Goal: Task Accomplishment & Management: Manage account settings

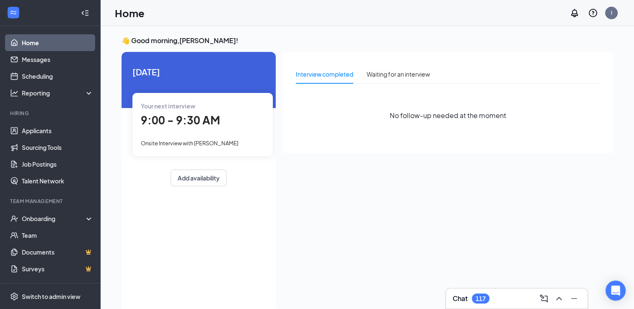
click at [211, 117] on span "9:00 - 9:30 AM" at bounding box center [180, 120] width 79 height 14
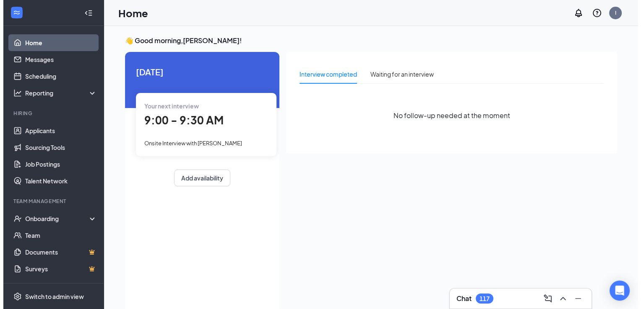
scroll to position [3, 0]
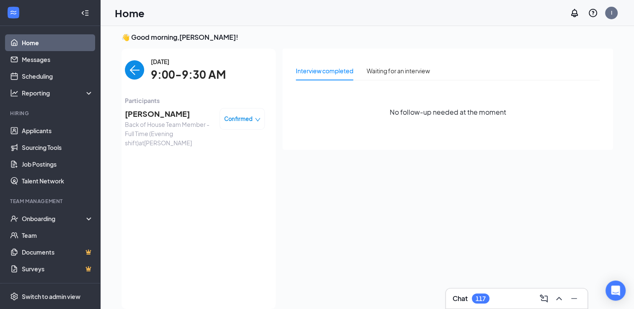
click at [157, 114] on span "[PERSON_NAME]" at bounding box center [169, 114] width 88 height 12
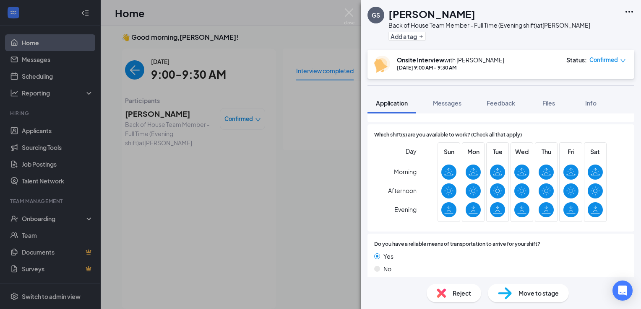
scroll to position [557, 0]
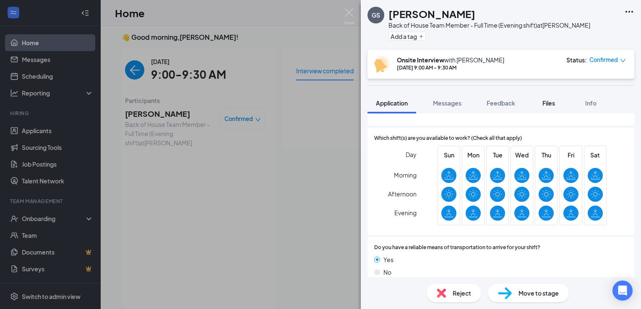
click at [552, 101] on span "Files" at bounding box center [548, 103] width 13 height 8
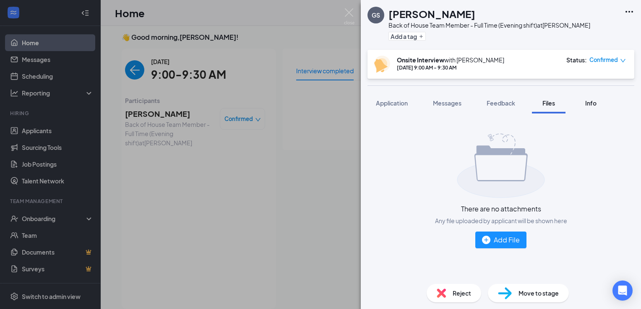
click at [586, 103] on span "Info" at bounding box center [590, 103] width 11 height 8
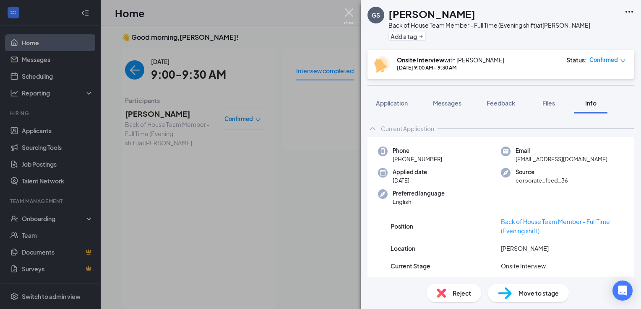
click at [348, 9] on img at bounding box center [349, 16] width 10 height 16
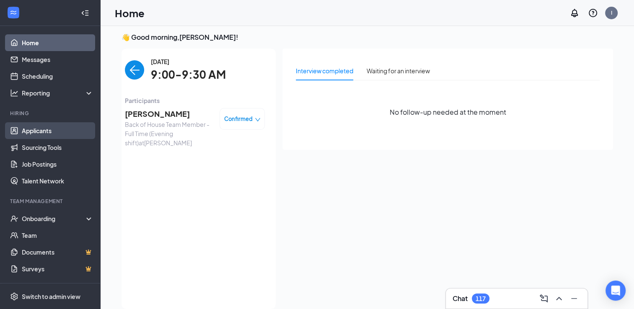
click at [40, 132] on link "Applicants" at bounding box center [58, 130] width 72 height 17
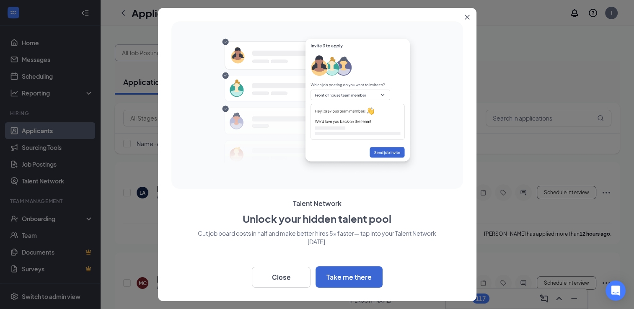
click at [222, 56] on img at bounding box center [317, 104] width 213 height 153
click at [465, 15] on icon "Close" at bounding box center [467, 17] width 5 height 5
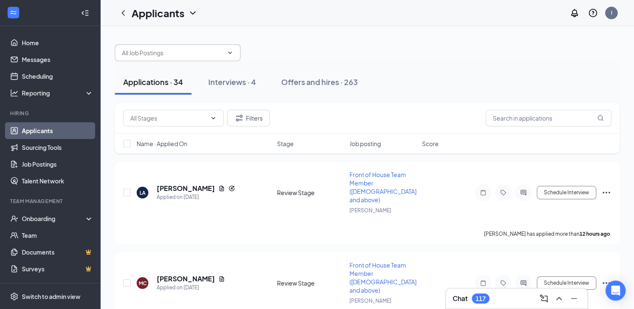
click at [218, 49] on input "text" at bounding box center [172, 52] width 101 height 9
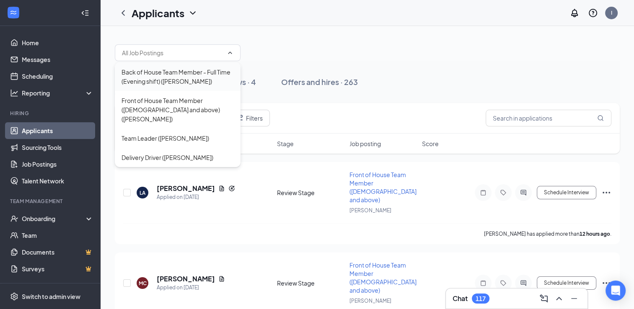
click at [191, 75] on div "Back of House Team Member - Full Time (Evening shift) ([PERSON_NAME])" at bounding box center [178, 76] width 112 height 18
type input "Back of House Team Member - Full Time (Evening shift) ([PERSON_NAME])"
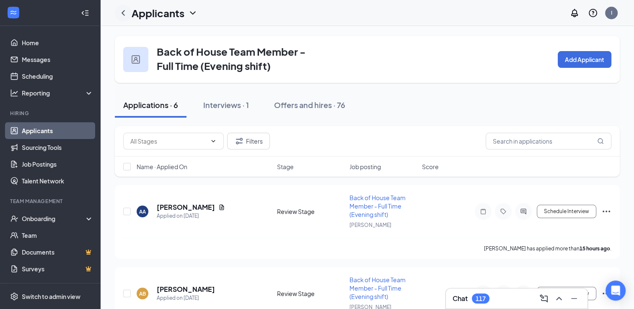
click at [124, 13] on icon "ChevronLeft" at bounding box center [123, 13] width 10 height 10
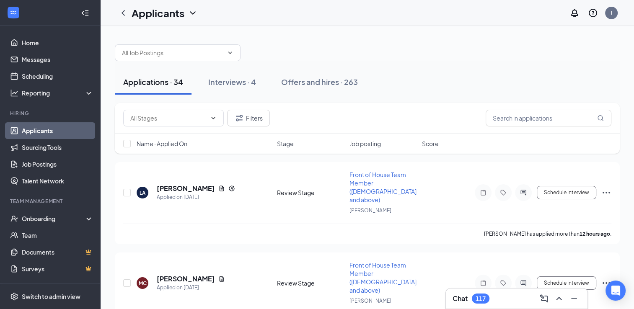
click at [193, 13] on icon "ChevronDown" at bounding box center [193, 13] width 10 height 10
click at [212, 14] on div "Applicants I" at bounding box center [368, 13] width 534 height 26
click at [200, 54] on input "text" at bounding box center [172, 52] width 101 height 9
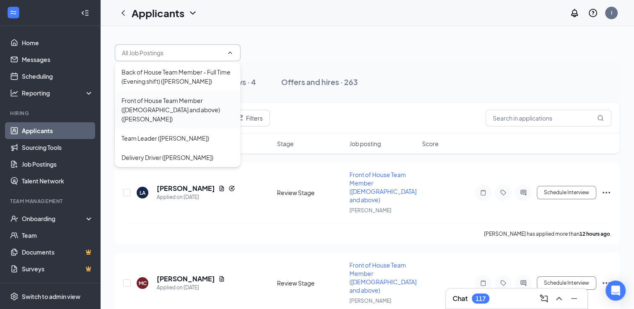
click at [196, 104] on div "Front of House Team Member ([DEMOGRAPHIC_DATA] and above) ([PERSON_NAME])" at bounding box center [178, 110] width 112 height 28
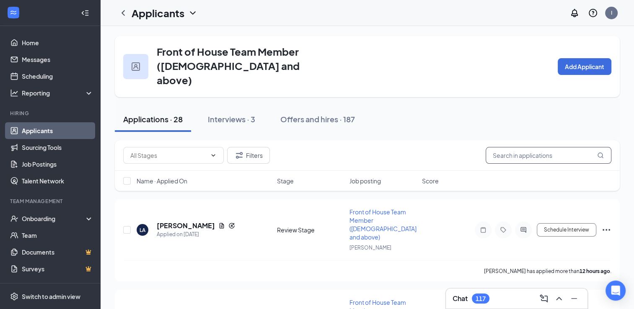
click at [540, 147] on input "text" at bounding box center [549, 155] width 126 height 17
type input "G"
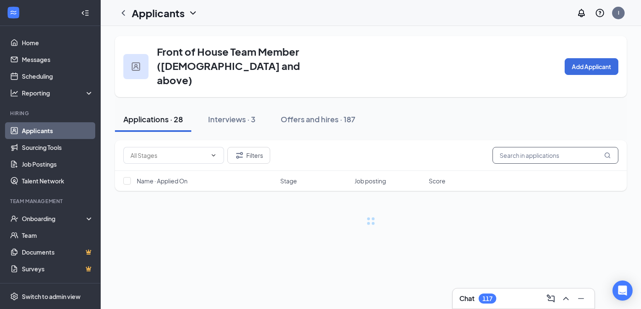
type input "R"
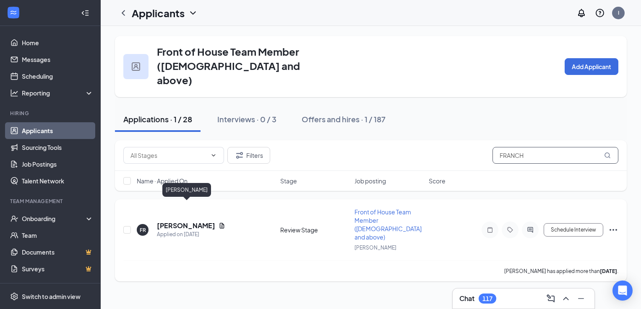
type input "FRANCH"
click at [208, 221] on h5 "[PERSON_NAME]" at bounding box center [186, 225] width 58 height 9
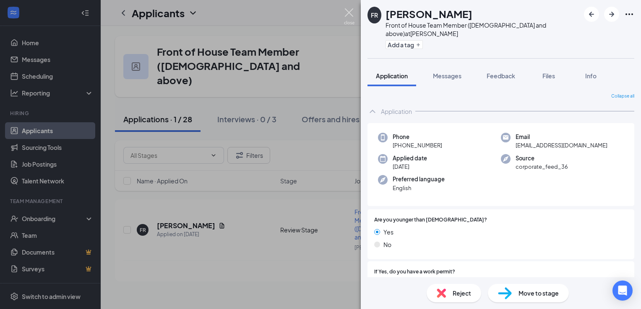
click at [350, 11] on img at bounding box center [349, 16] width 10 height 16
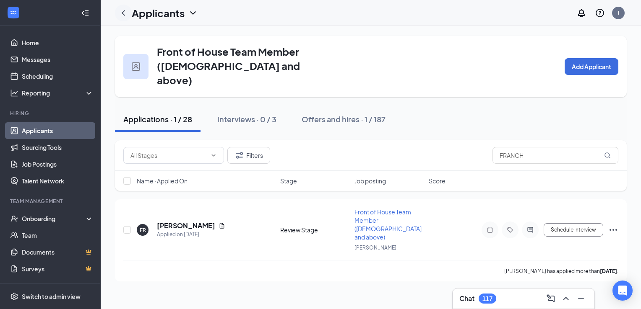
click at [122, 11] on icon "ChevronLeft" at bounding box center [123, 13] width 10 height 10
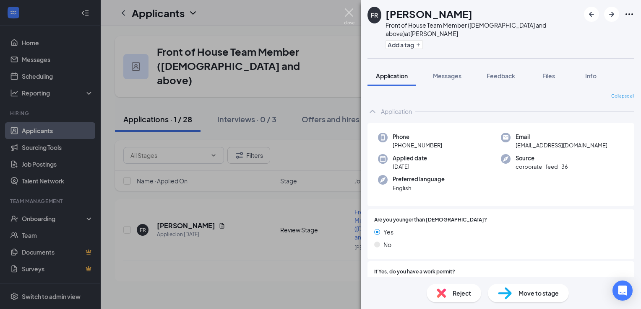
click at [348, 13] on img at bounding box center [349, 16] width 10 height 16
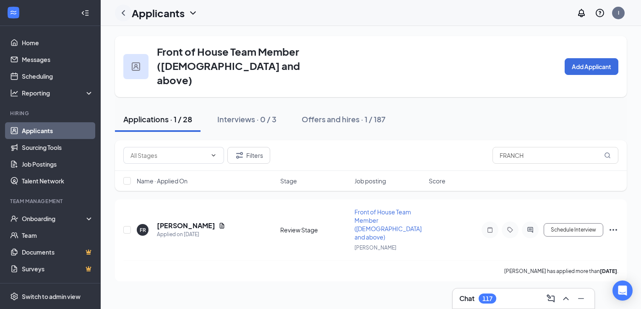
click at [122, 13] on icon "ChevronLeft" at bounding box center [123, 12] width 3 height 5
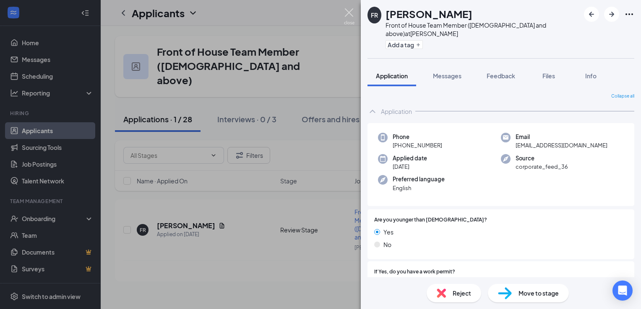
click at [347, 16] on img at bounding box center [349, 16] width 10 height 16
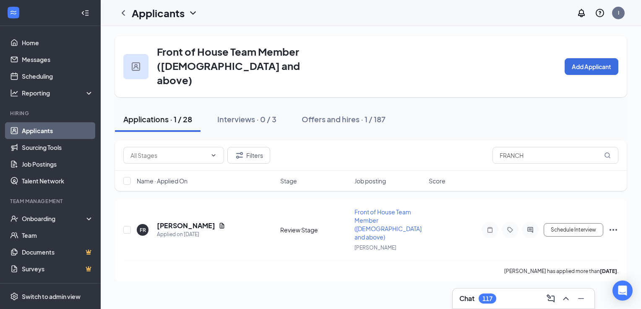
click at [190, 11] on icon "ChevronDown" at bounding box center [193, 13] width 10 height 10
click at [163, 39] on link "Applicants" at bounding box center [182, 36] width 91 height 8
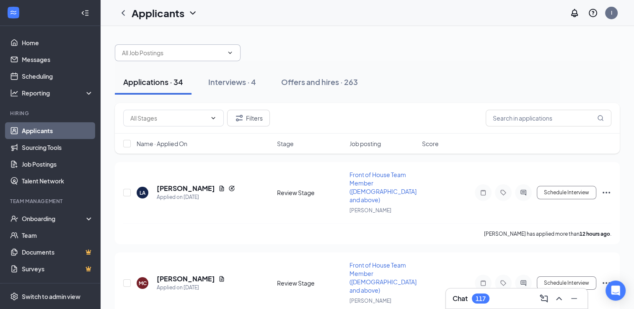
click at [217, 49] on input "text" at bounding box center [172, 52] width 101 height 9
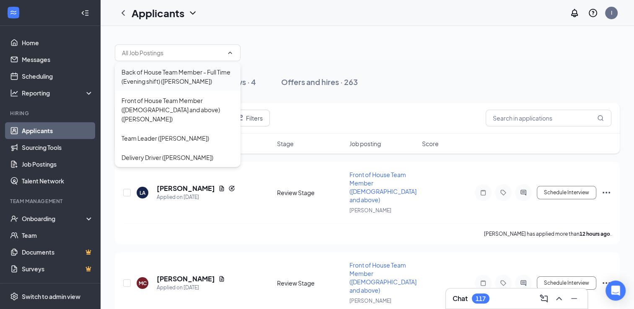
click at [189, 75] on div "Back of House Team Member - Full Time (Evening shift) ([PERSON_NAME])" at bounding box center [178, 76] width 112 height 18
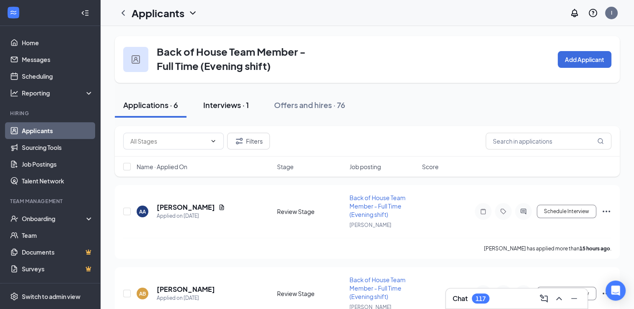
click at [223, 106] on div "Interviews · 1" at bounding box center [226, 105] width 46 height 10
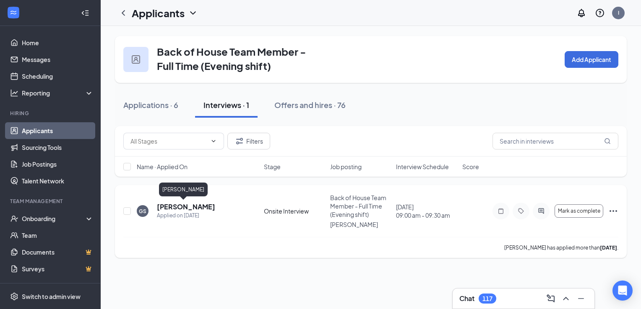
click at [181, 209] on h5 "[PERSON_NAME]" at bounding box center [186, 206] width 58 height 9
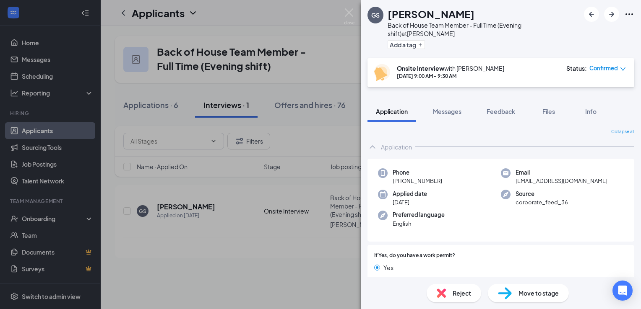
click at [533, 297] on span "Move to stage" at bounding box center [538, 293] width 40 height 9
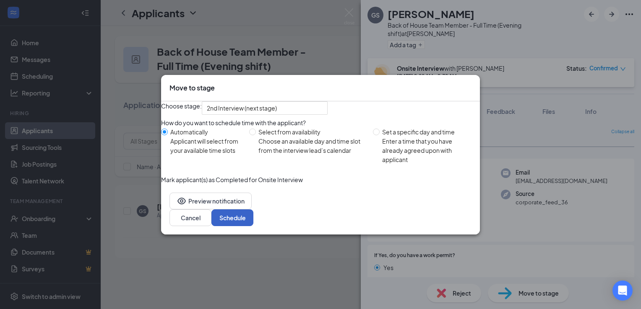
click at [253, 226] on button "Schedule" at bounding box center [232, 218] width 42 height 17
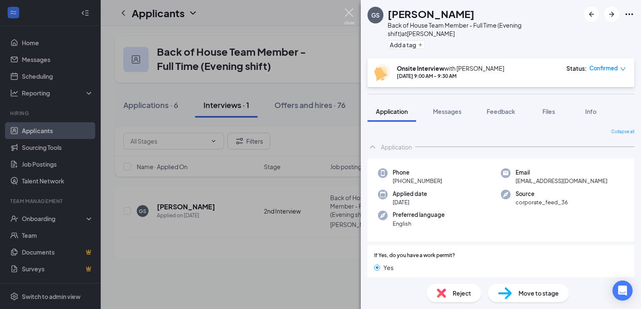
click at [347, 10] on img at bounding box center [349, 16] width 10 height 16
